Goal: Check status: Check status

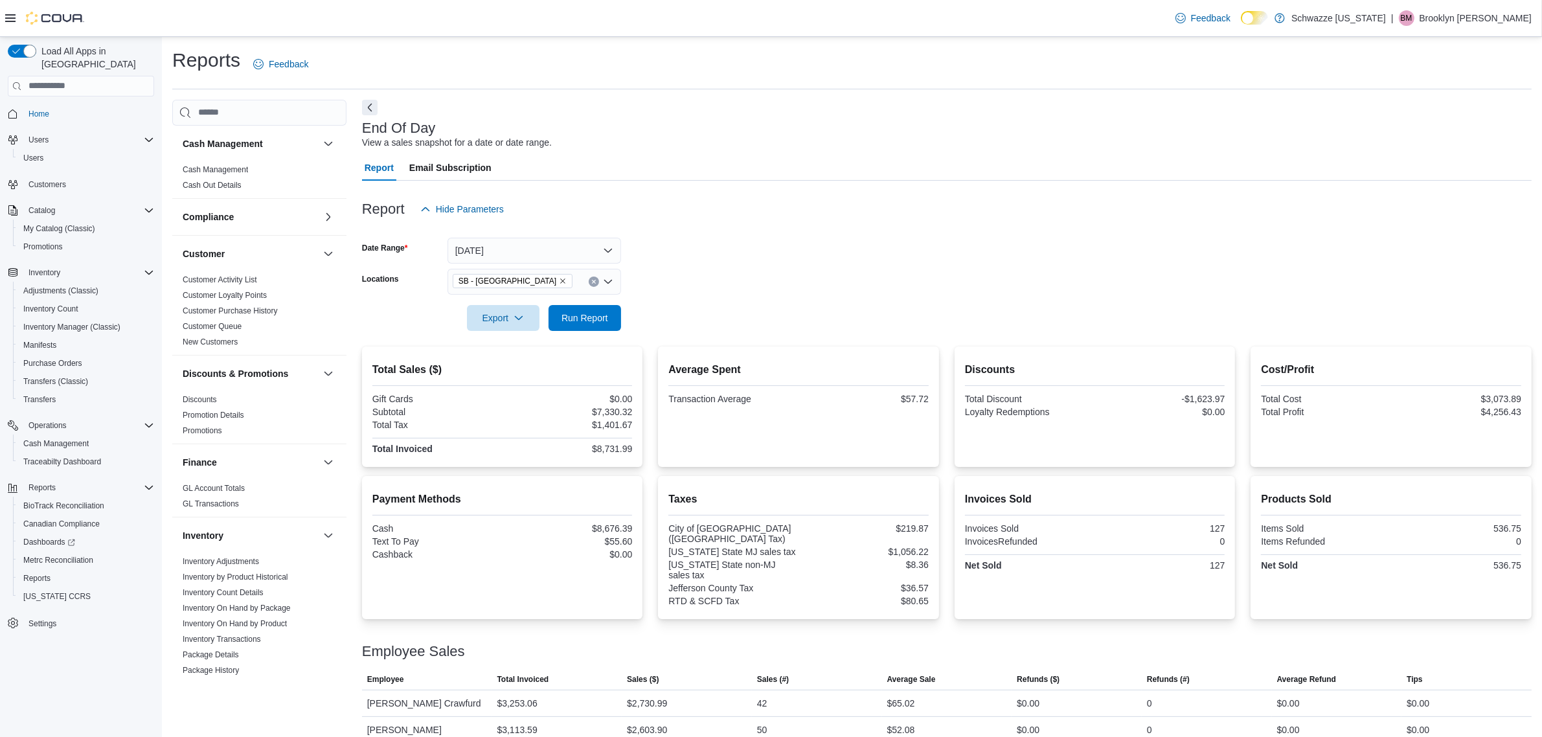
scroll to position [486, 0]
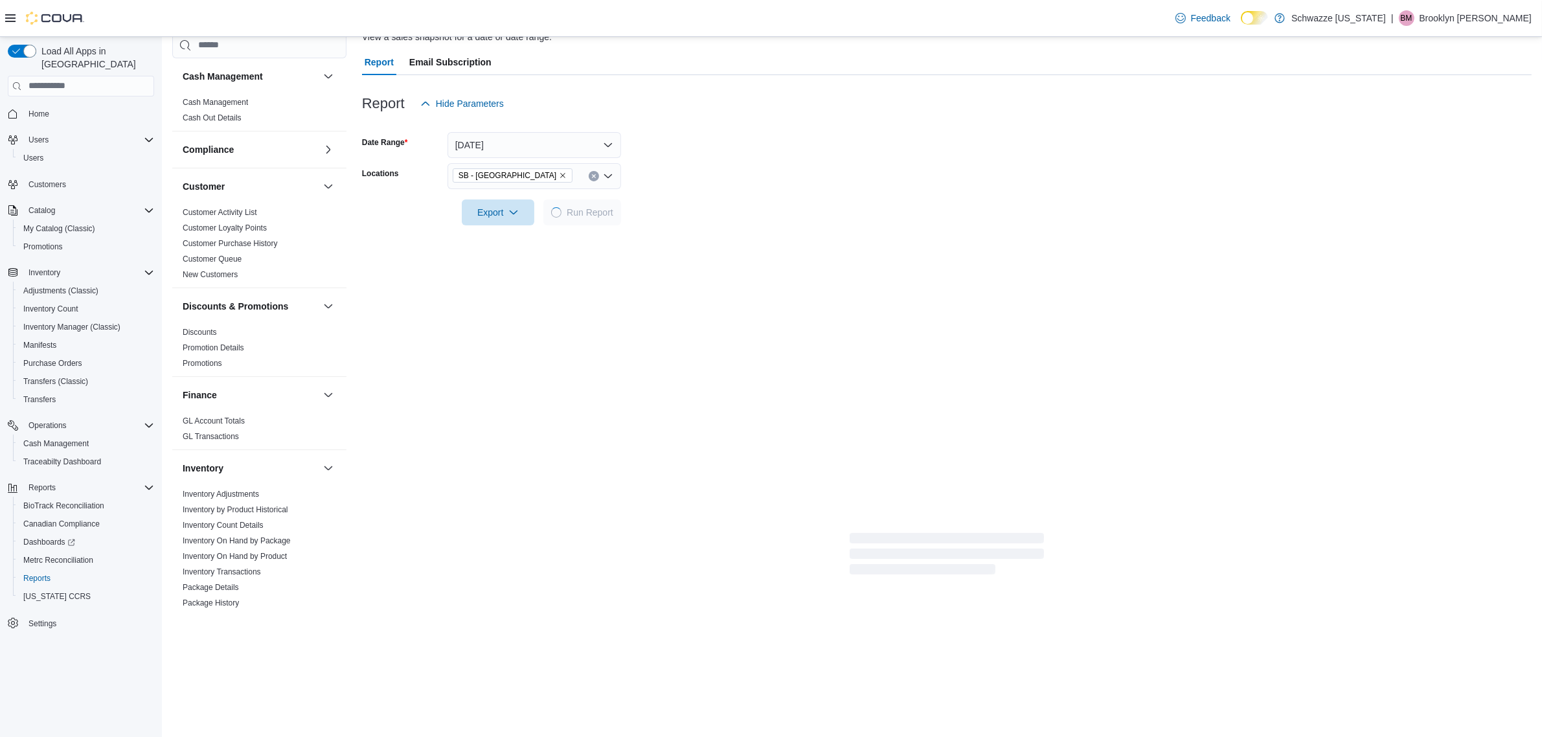
scroll to position [96, 0]
